Goal: Feedback & Contribution: Submit feedback/report problem

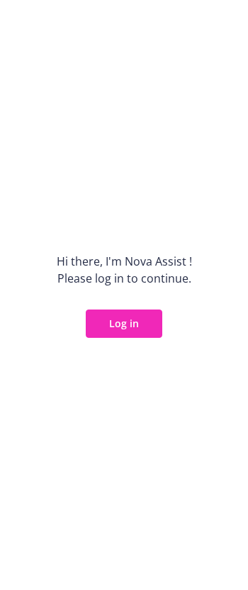
click at [108, 323] on button "Log in" at bounding box center [124, 324] width 77 height 28
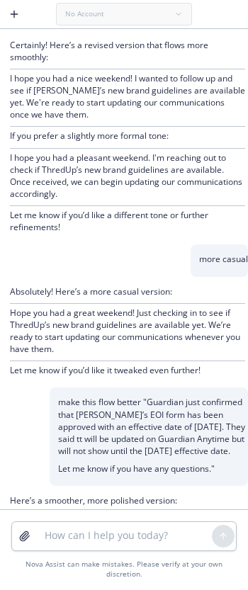
scroll to position [215, 0]
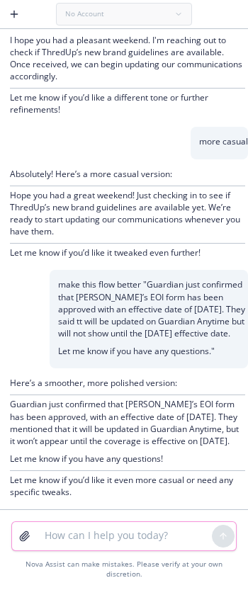
click at [106, 551] on textarea at bounding box center [124, 536] width 176 height 28
click at [155, 538] on textarea "Make this flow better" at bounding box center [124, 536] width 176 height 28
paste textarea "Hi [PERSON_NAME], Thanks for sending this over. I looked through the guidelines…"
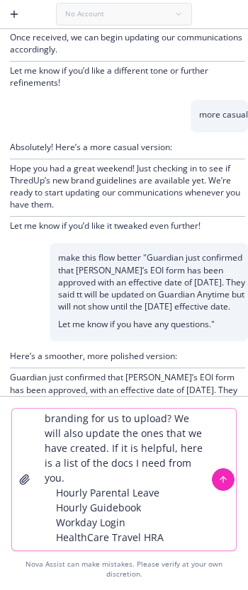
scroll to position [405, 0]
type textarea "Make this flow better "Hi [PERSON_NAME], Thanks for sending this over. I looked…"
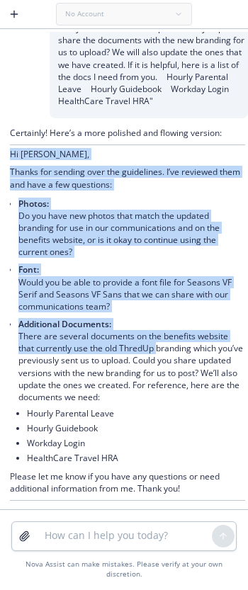
scroll to position [899, 0]
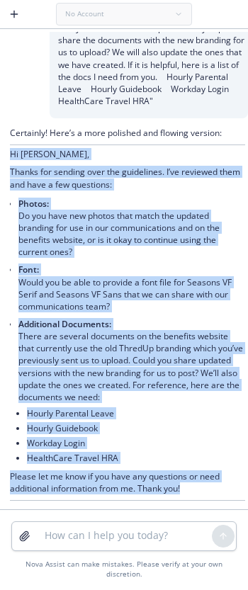
drag, startPoint x: 11, startPoint y: 215, endPoint x: 191, endPoint y: 493, distance: 331.3
click at [195, 501] on div "Certainly! Here’s a more polished and flowing version: Hi [PERSON_NAME], Thanks…" at bounding box center [127, 314] width 235 height 374
copy div "Hi Karolyn, Thanks for sending over the guidelines. I’ve reviewed them and have…"
